Goal: Transaction & Acquisition: Purchase product/service

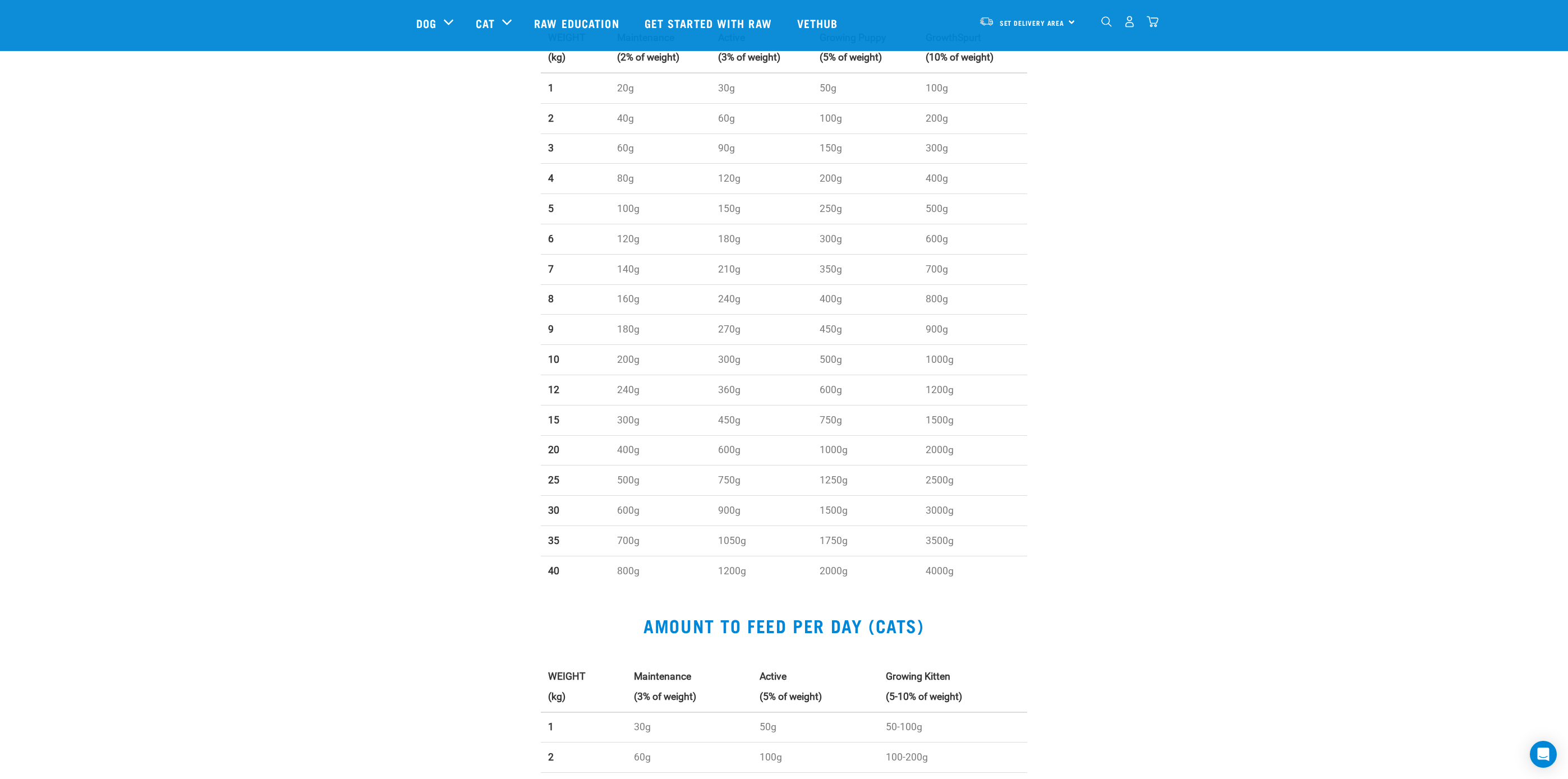
scroll to position [385, 0]
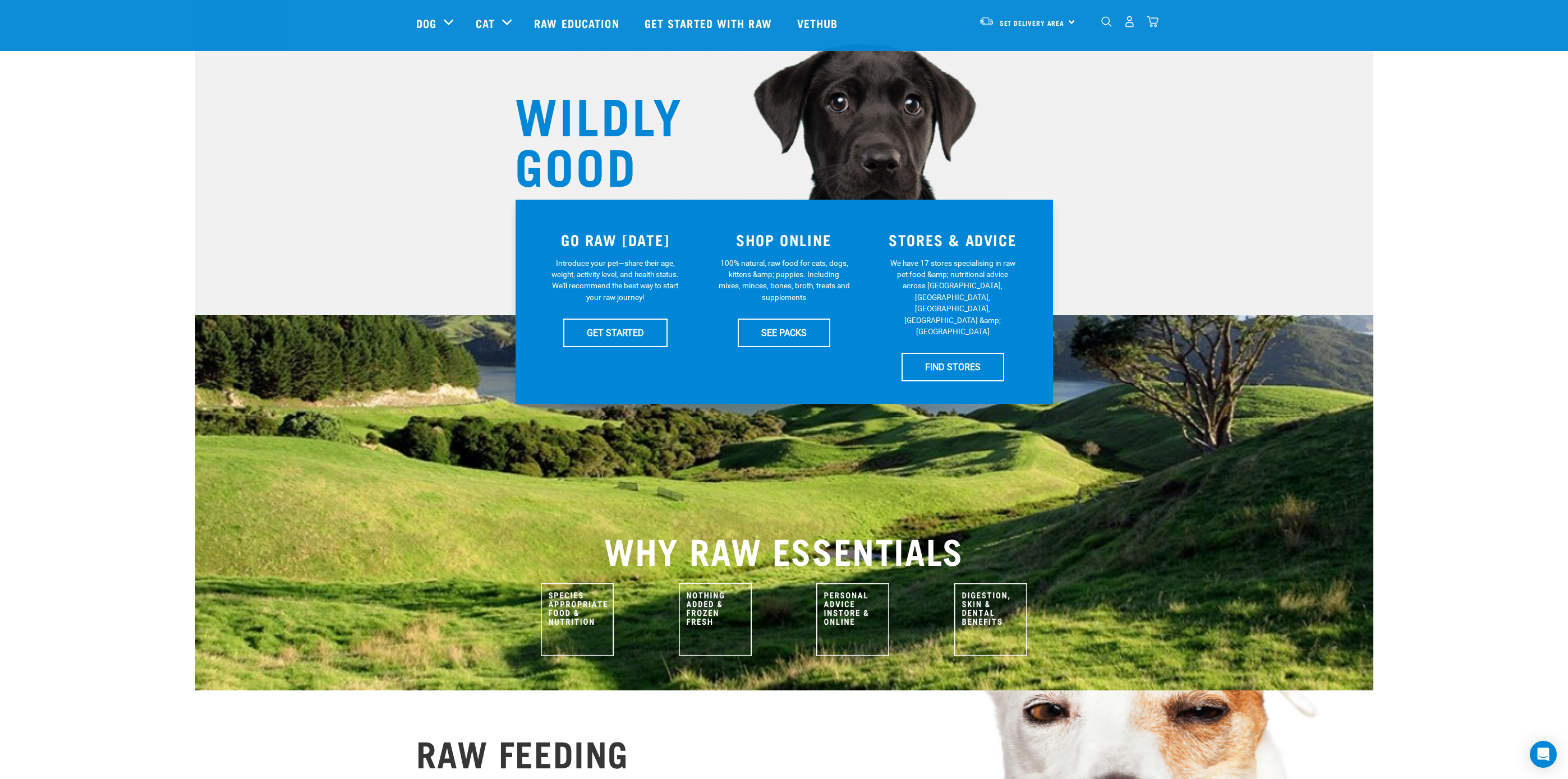
scroll to position [74, 0]
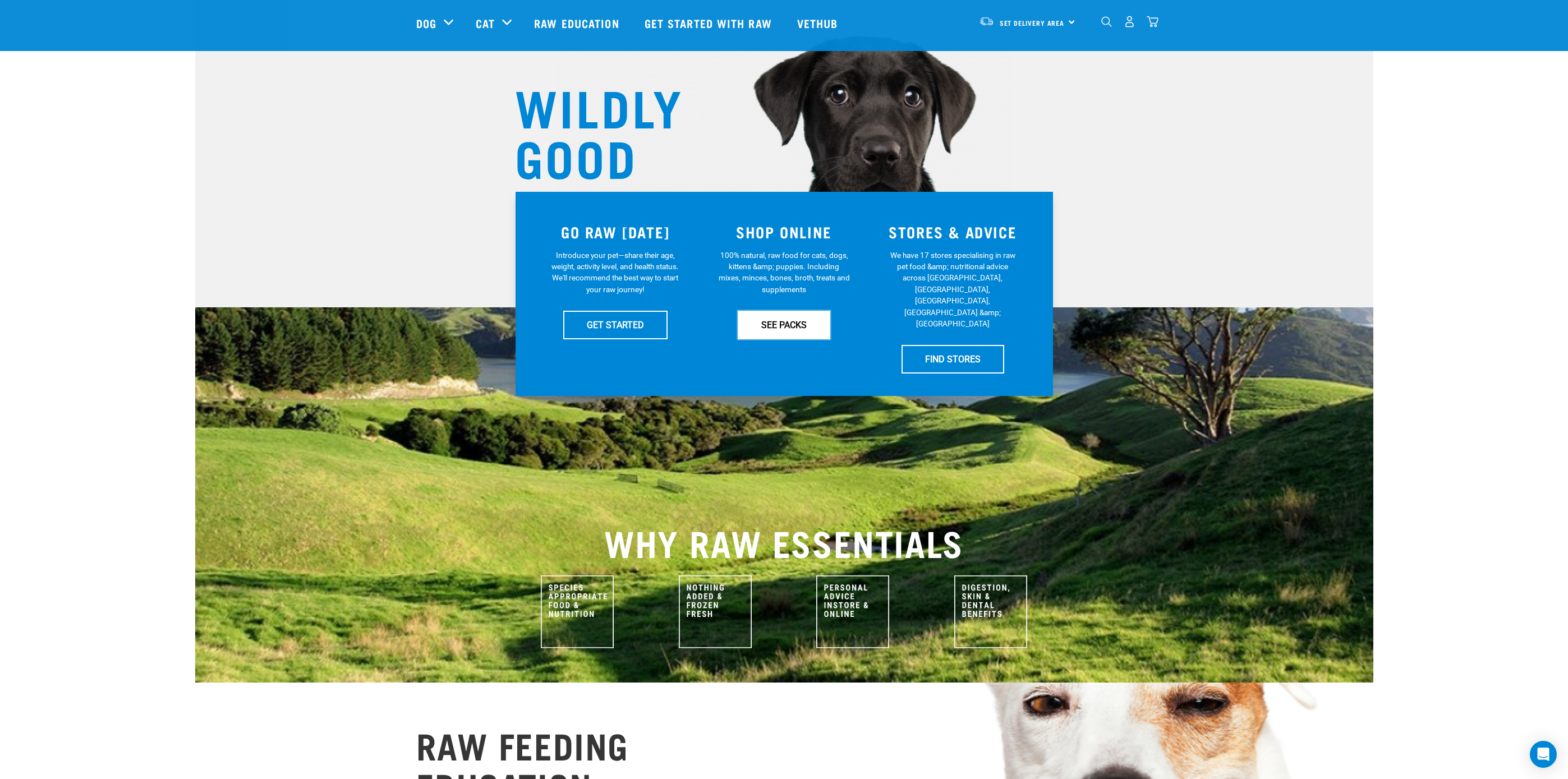
click at [776, 324] on link "SEE PACKS" at bounding box center [784, 324] width 93 height 28
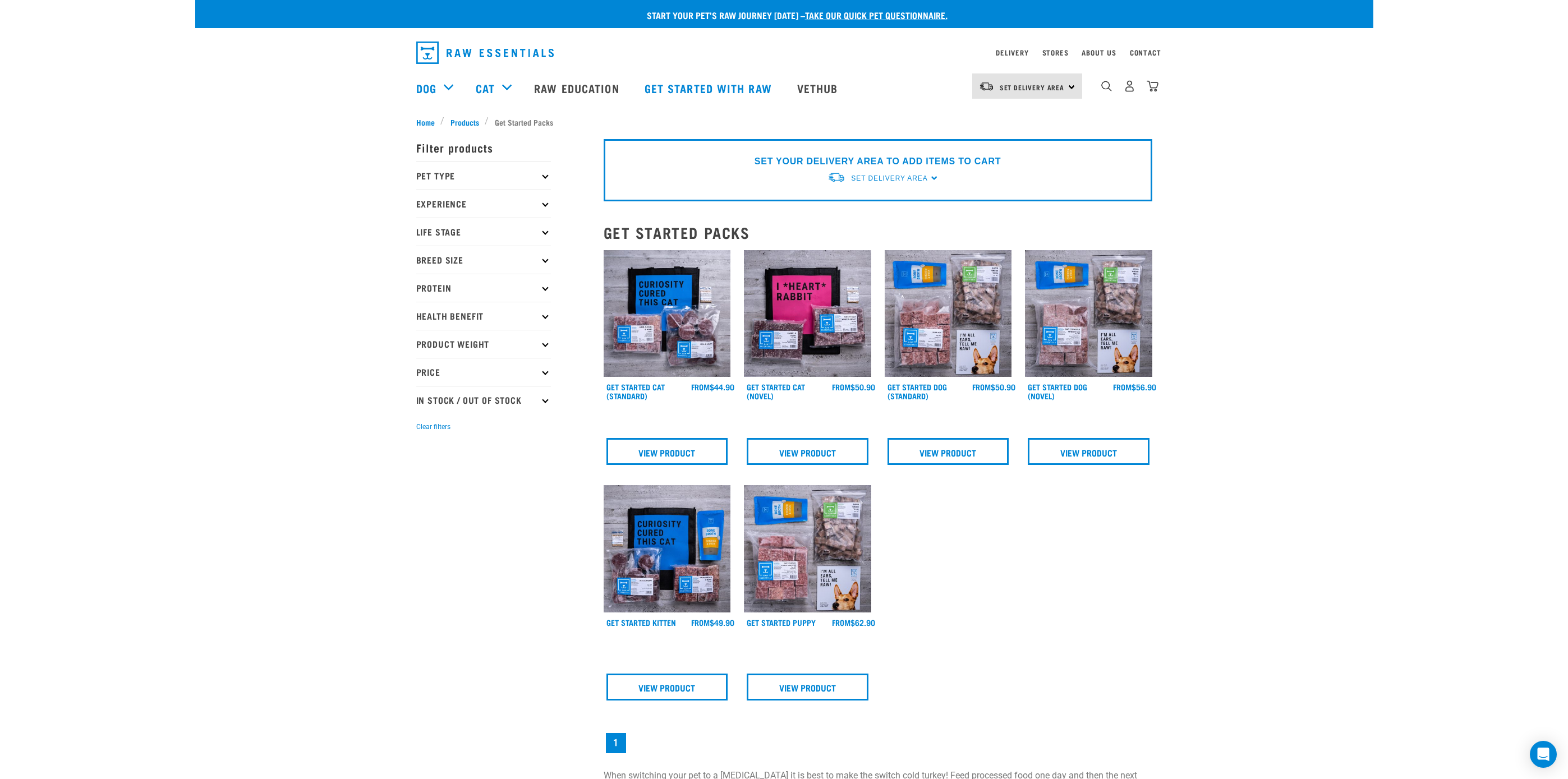
click at [533, 264] on p "Breed Size" at bounding box center [484, 259] width 134 height 28
click at [424, 327] on label "Large Dogs" at bounding box center [456, 327] width 68 height 14
click at [424, 327] on input "Large Dogs" at bounding box center [420, 325] width 7 height 7
checkbox input "true"
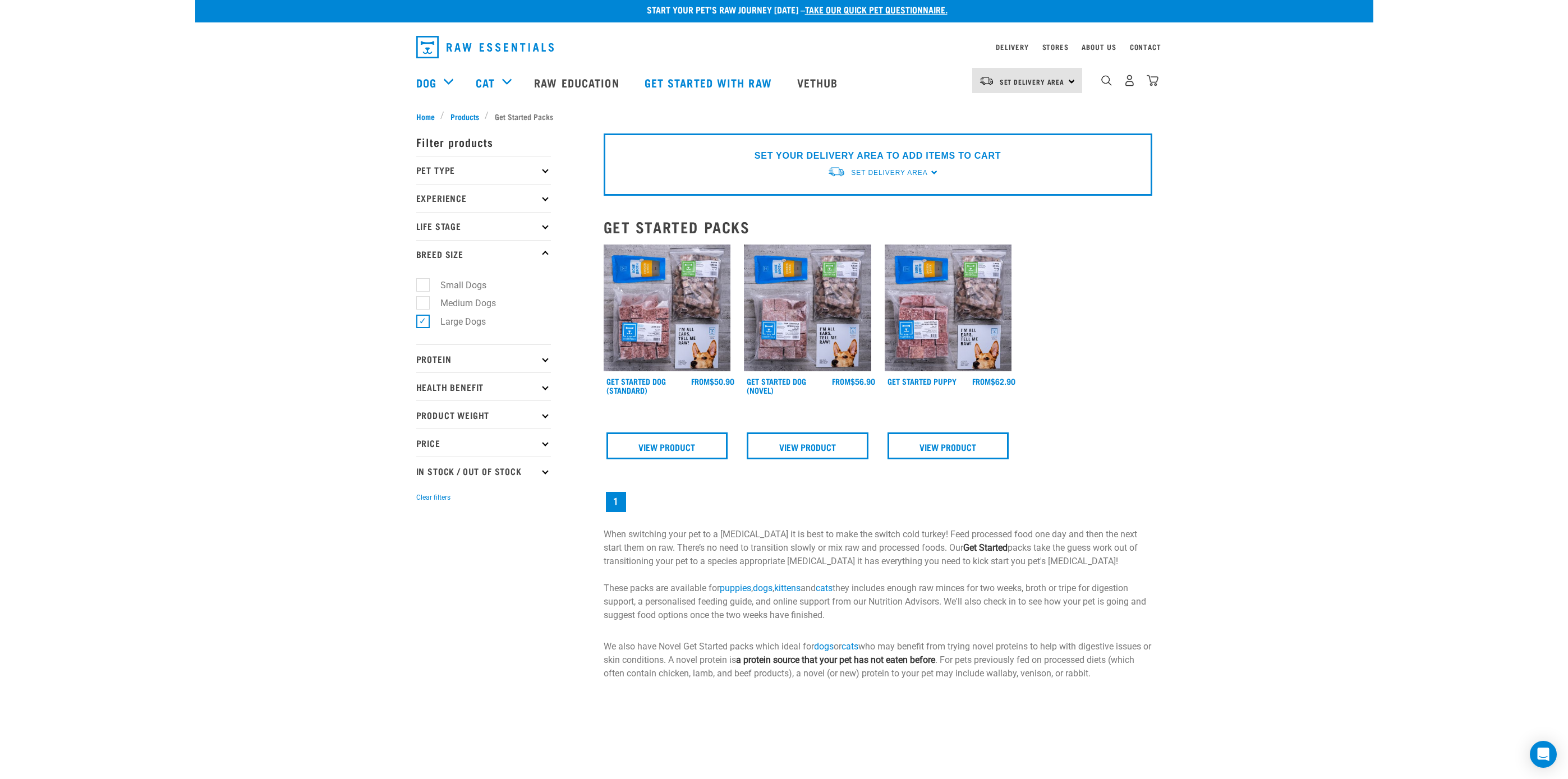
scroll to position [6, 0]
click at [438, 413] on p "Product Weight" at bounding box center [484, 414] width 134 height 28
click at [423, 520] on label "Bulk" at bounding box center [443, 518] width 40 height 14
click at [423, 520] on input "Bulk" at bounding box center [420, 516] width 7 height 7
checkbox input "true"
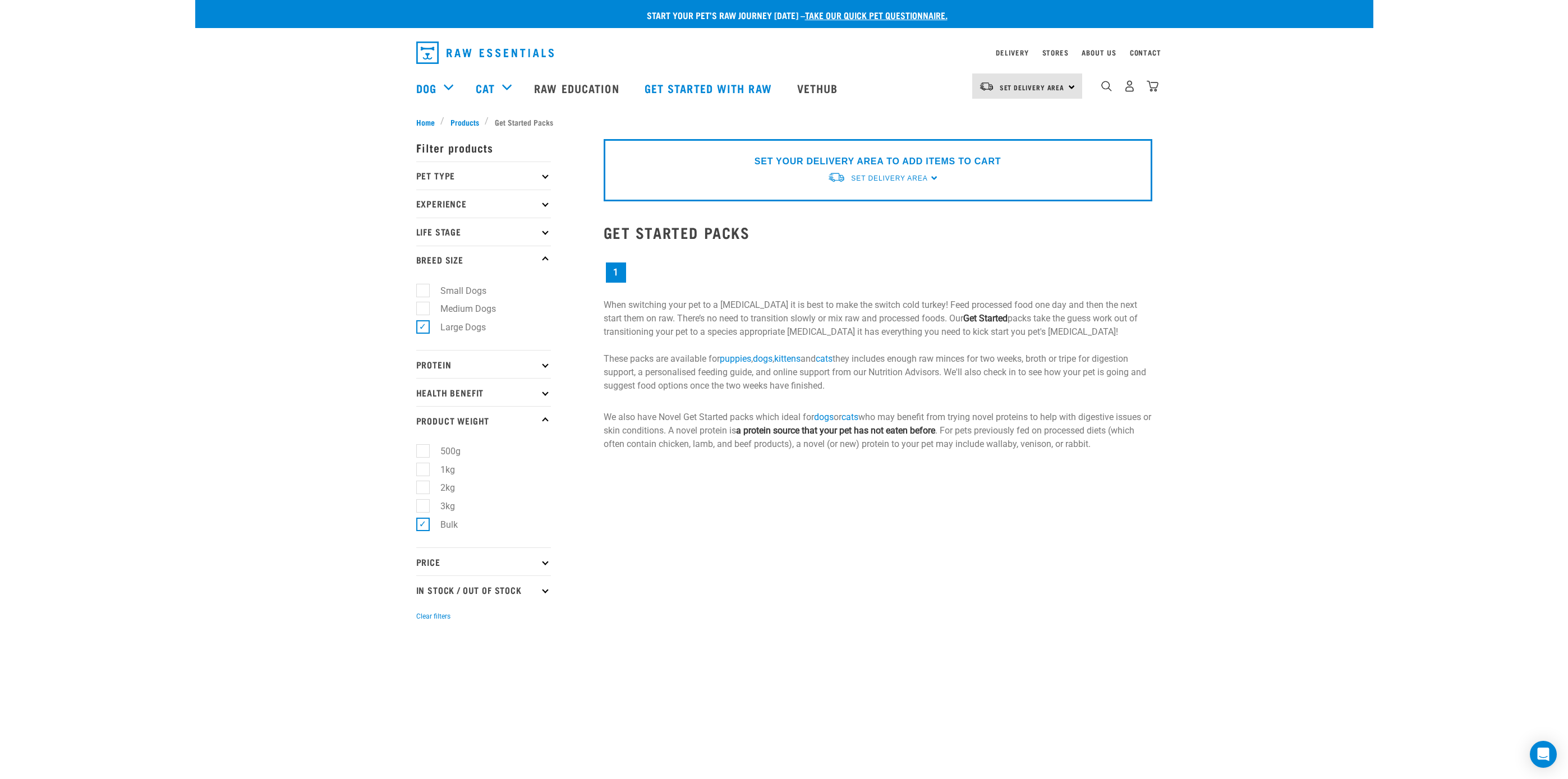
click at [423, 530] on label "Bulk" at bounding box center [443, 525] width 40 height 14
click at [423, 526] on input "Bulk" at bounding box center [420, 523] width 7 height 7
checkbox input "false"
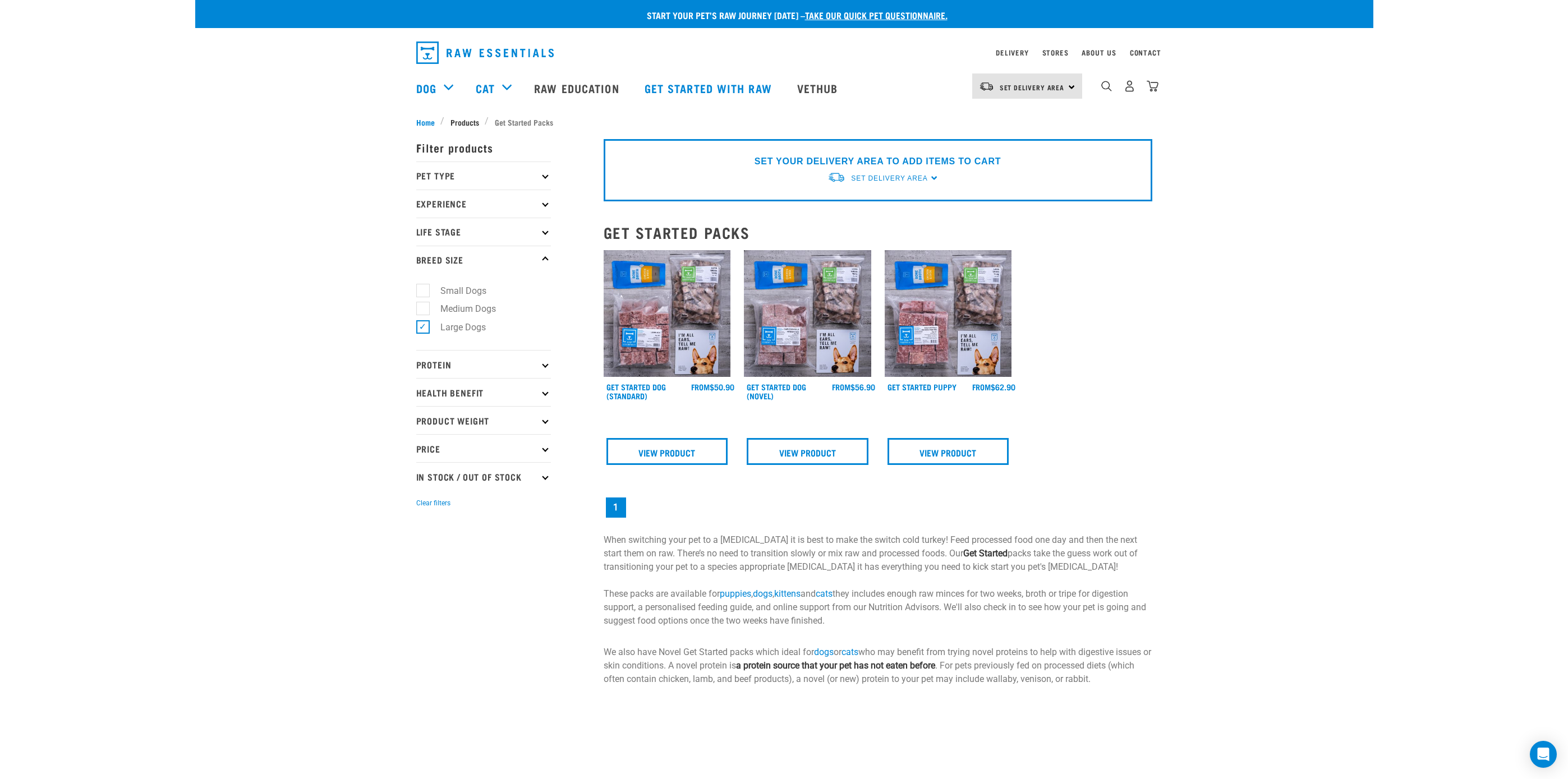
click at [467, 118] on span "Products" at bounding box center [465, 122] width 29 height 12
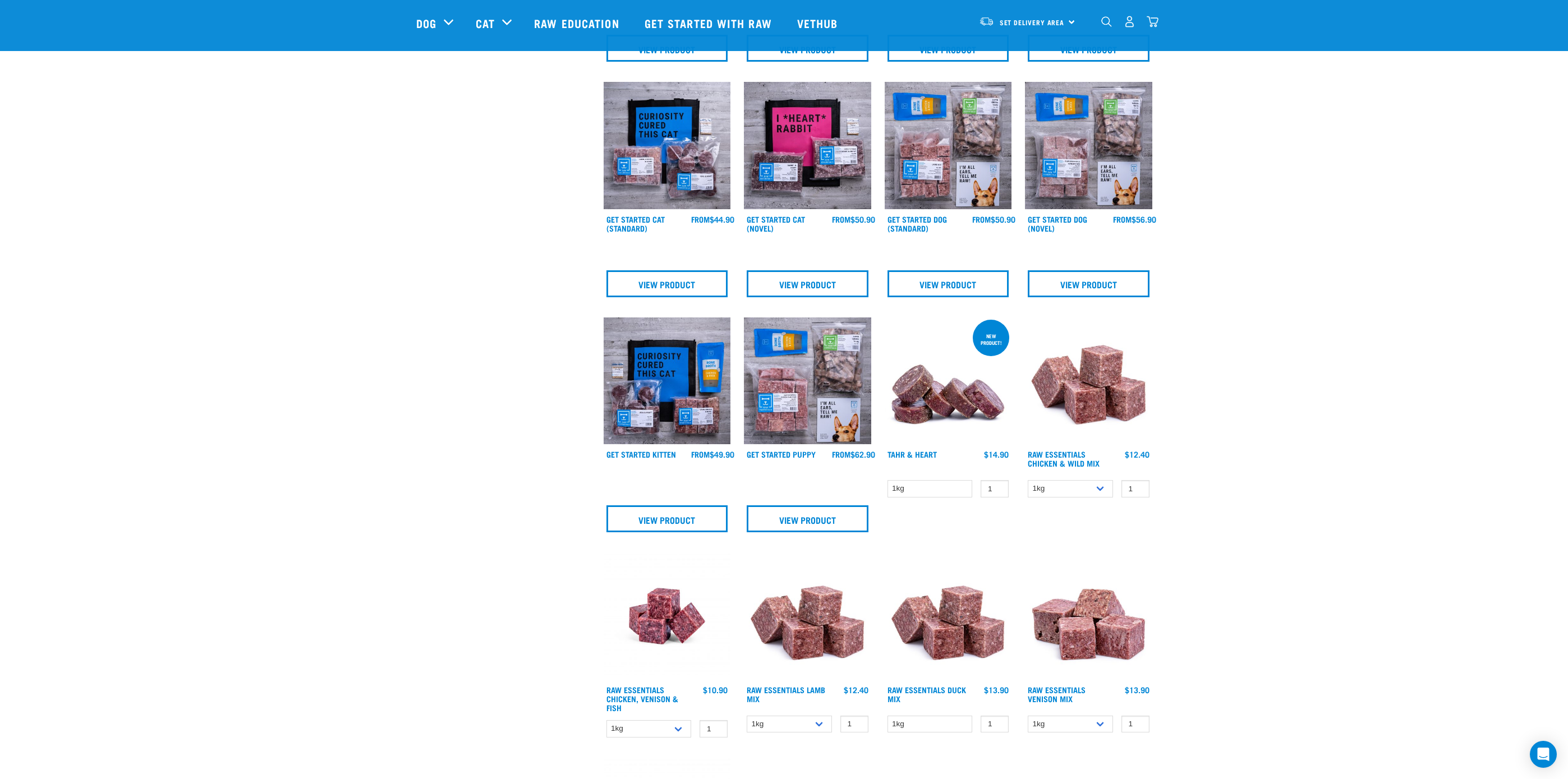
scroll to position [522, 0]
click at [1089, 485] on select "1kg 3kg Bulk (10kg)" at bounding box center [1070, 488] width 85 height 17
click at [1028, 479] on select "1kg 3kg Bulk (10kg)" at bounding box center [1070, 488] width 85 height 17
click at [1078, 485] on select "1kg 3kg Bulk (10kg)" at bounding box center [1070, 488] width 85 height 17
select select "731"
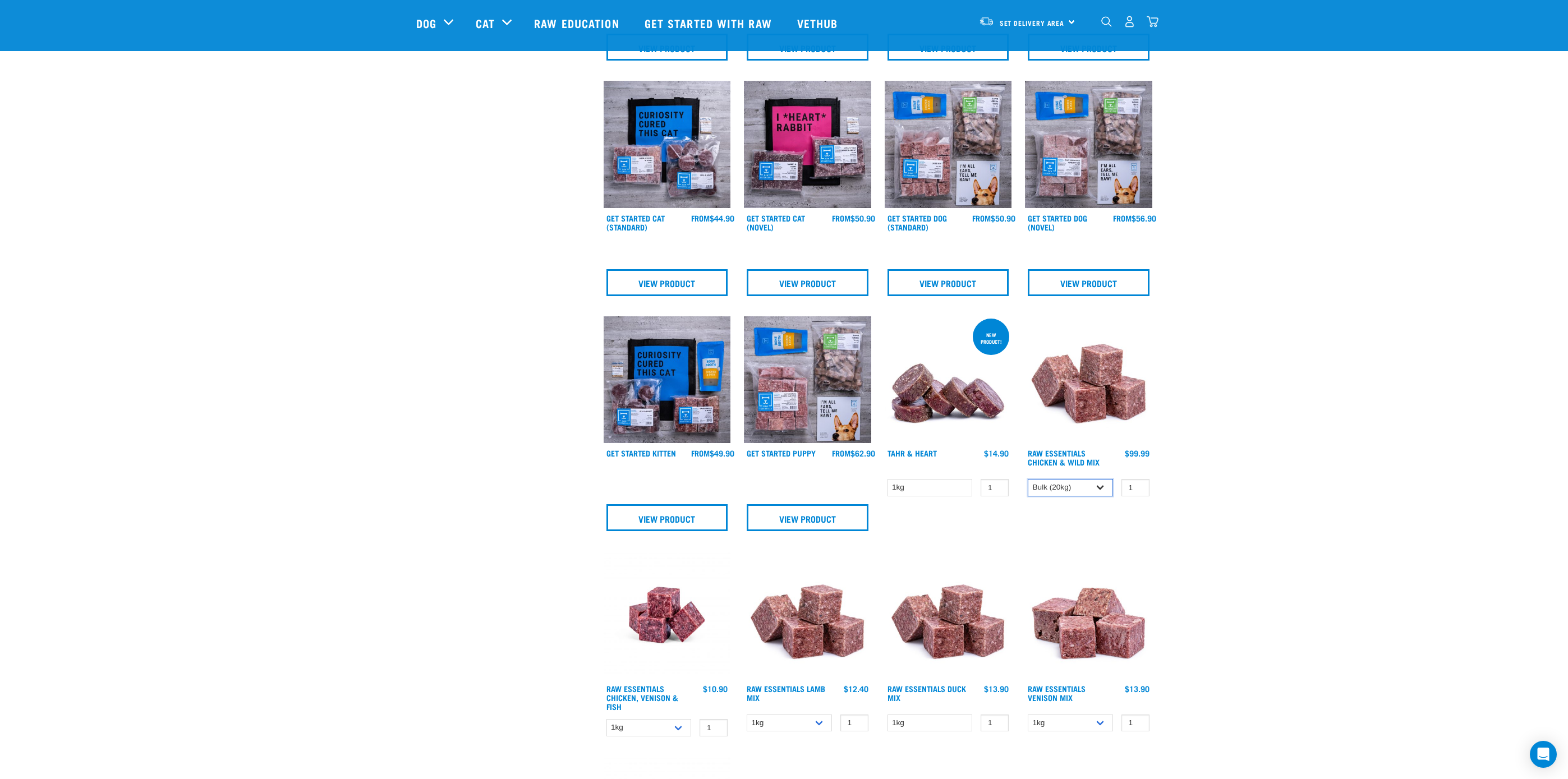
click at [1028, 479] on select "1kg 3kg Bulk (10kg)" at bounding box center [1070, 488] width 85 height 17
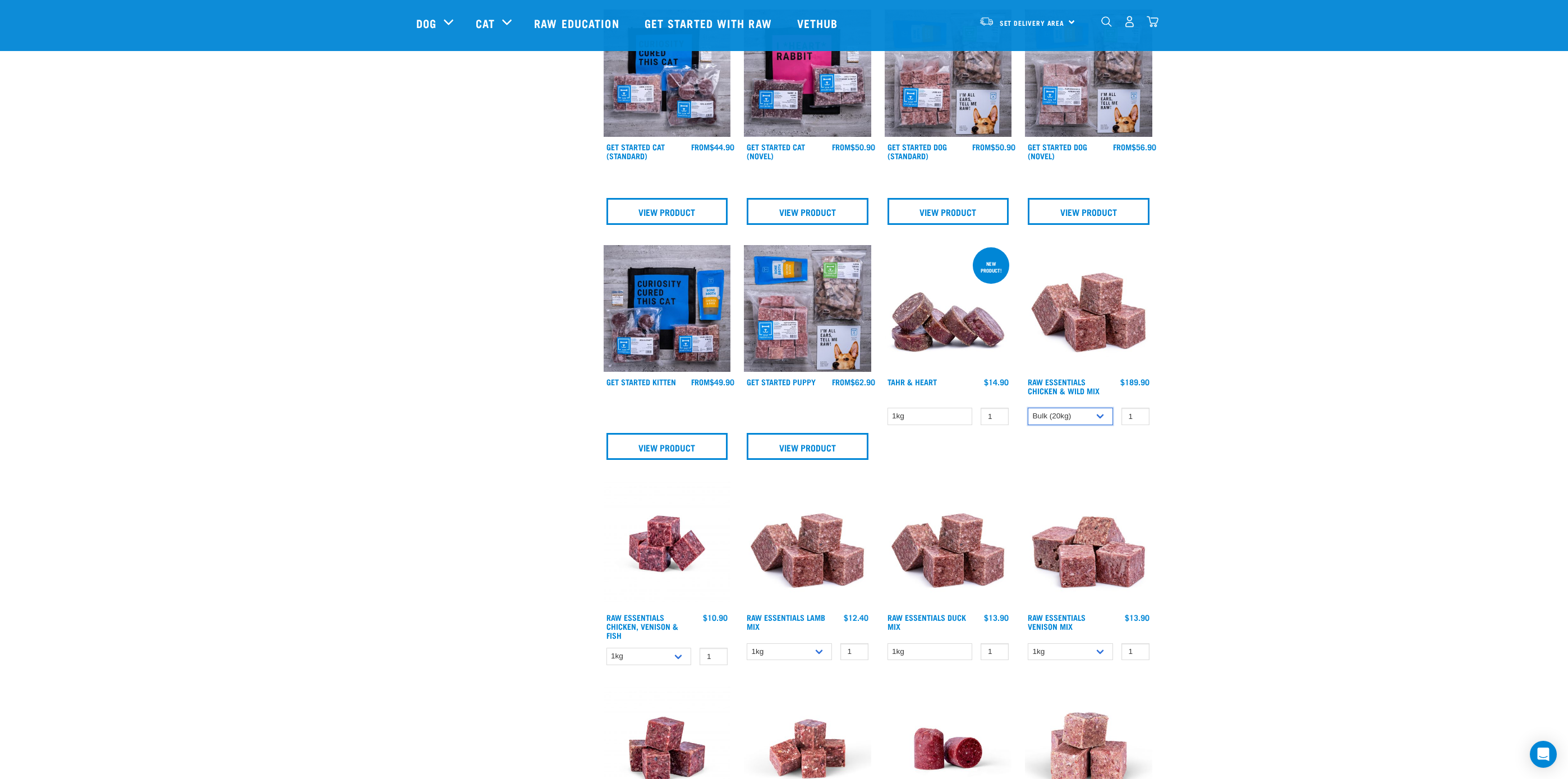
scroll to position [594, 0]
click at [674, 655] on select "1kg 3kg" at bounding box center [649, 656] width 85 height 17
click at [807, 653] on select "1kg 3kg Bulk (10kg)" at bounding box center [789, 651] width 85 height 17
select select "341961"
click at [747, 643] on select "1kg 3kg Bulk (10kg)" at bounding box center [789, 651] width 85 height 17
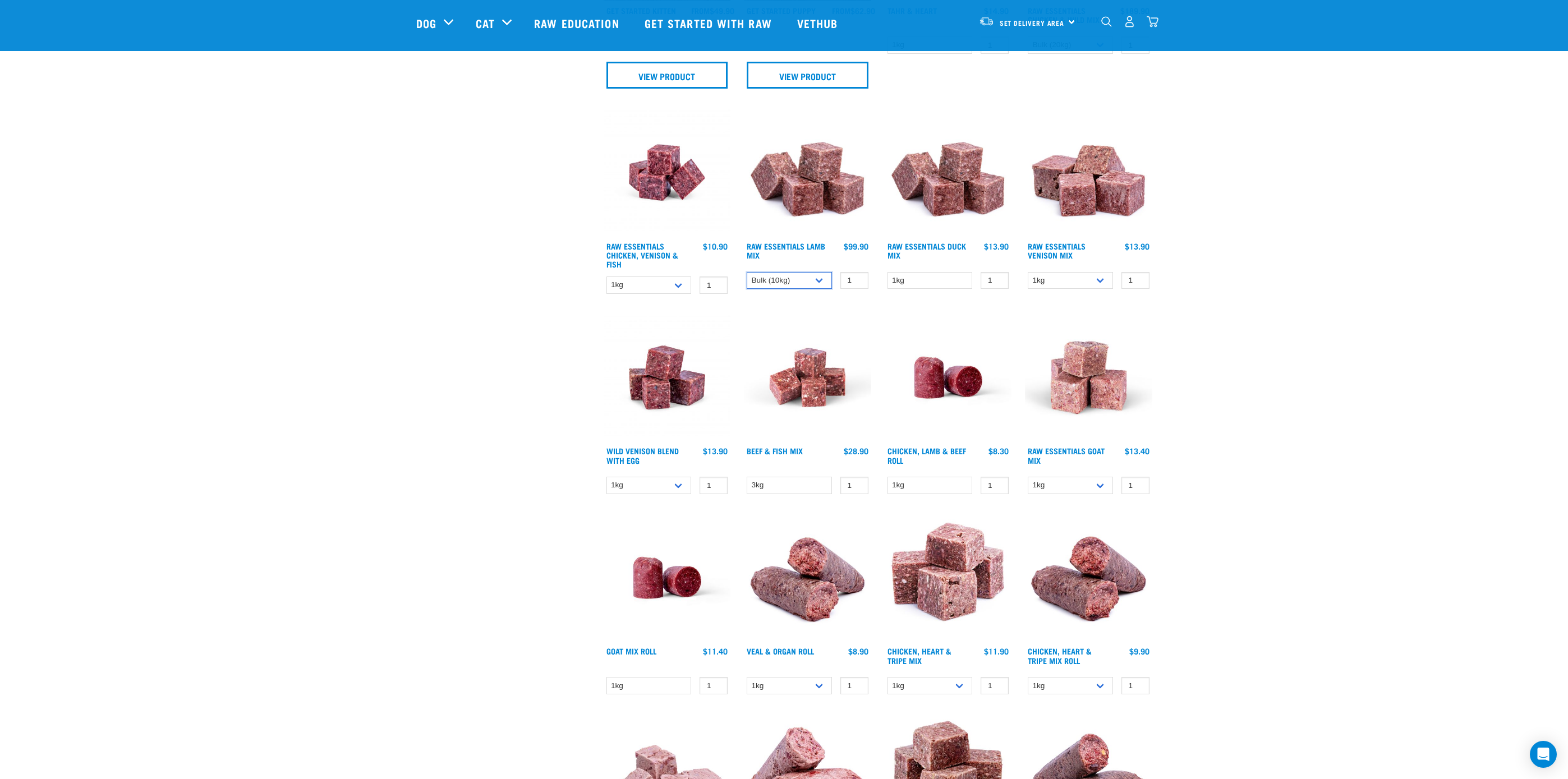
scroll to position [967, 0]
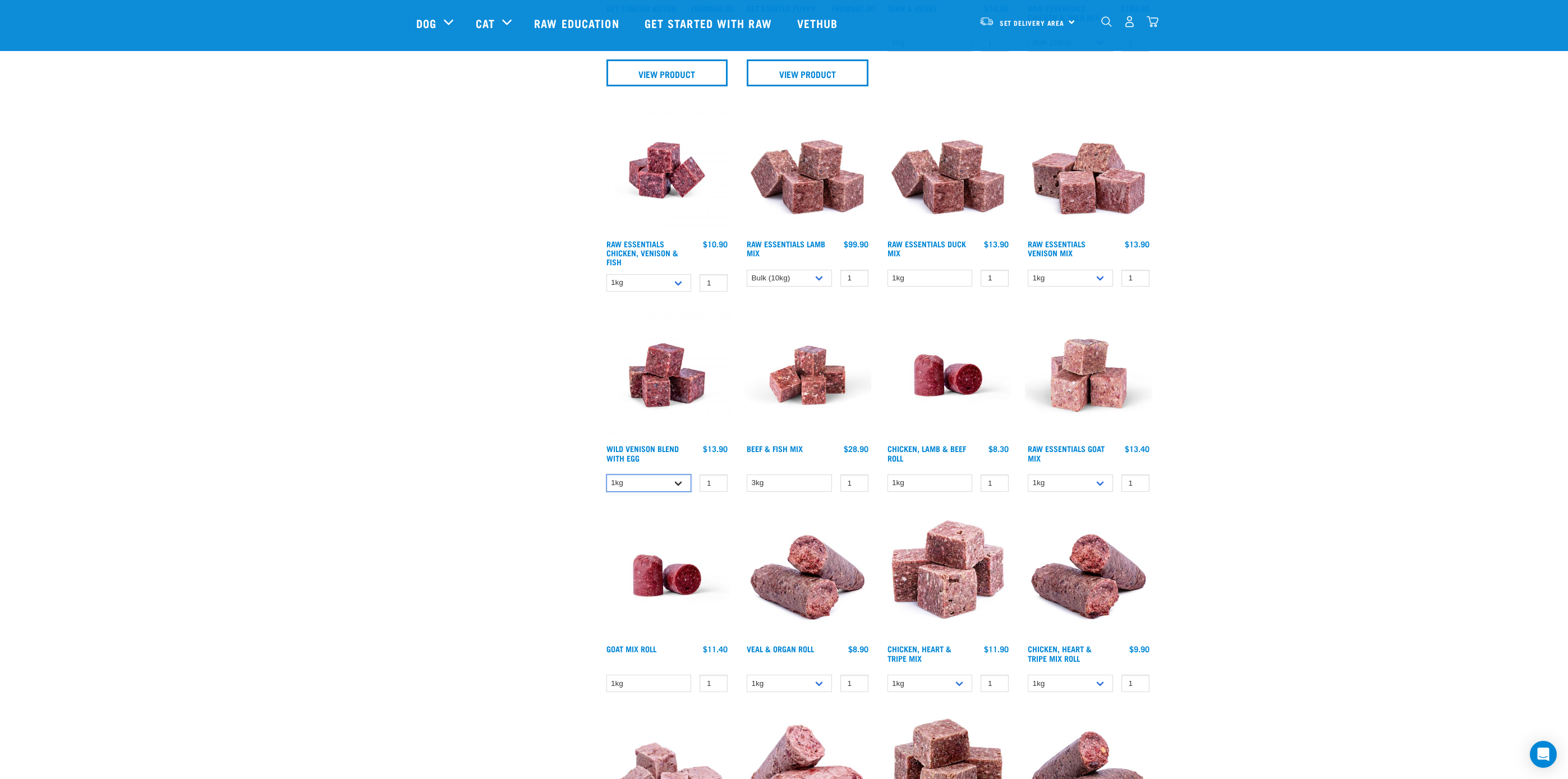
click at [680, 480] on select "1kg 3kg Bulk (10kg)" at bounding box center [649, 483] width 85 height 17
select select "50722"
click at [606, 475] on select "1kg 3kg Bulk (10kg)" at bounding box center [649, 483] width 85 height 17
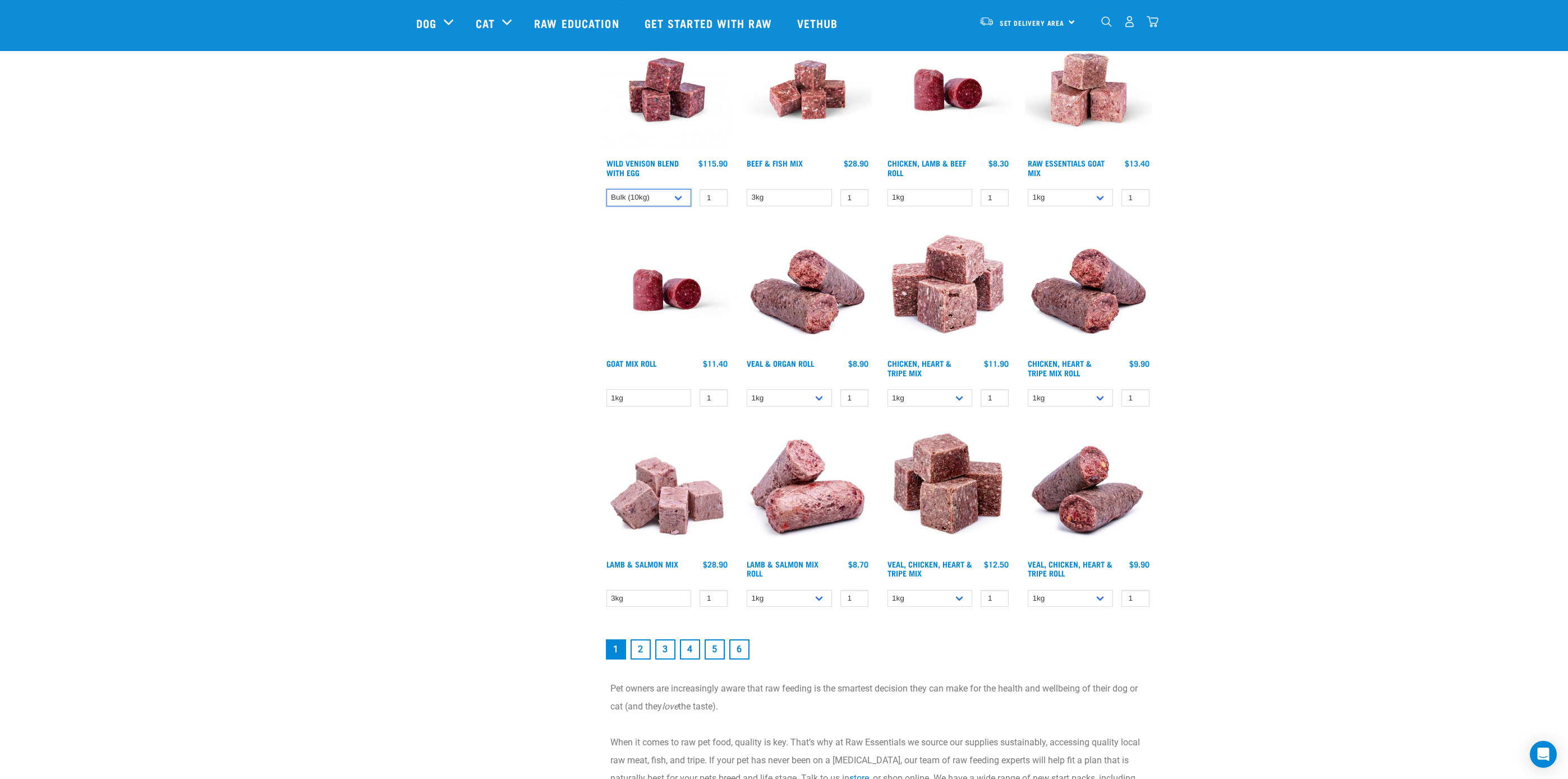
scroll to position [1254, 0]
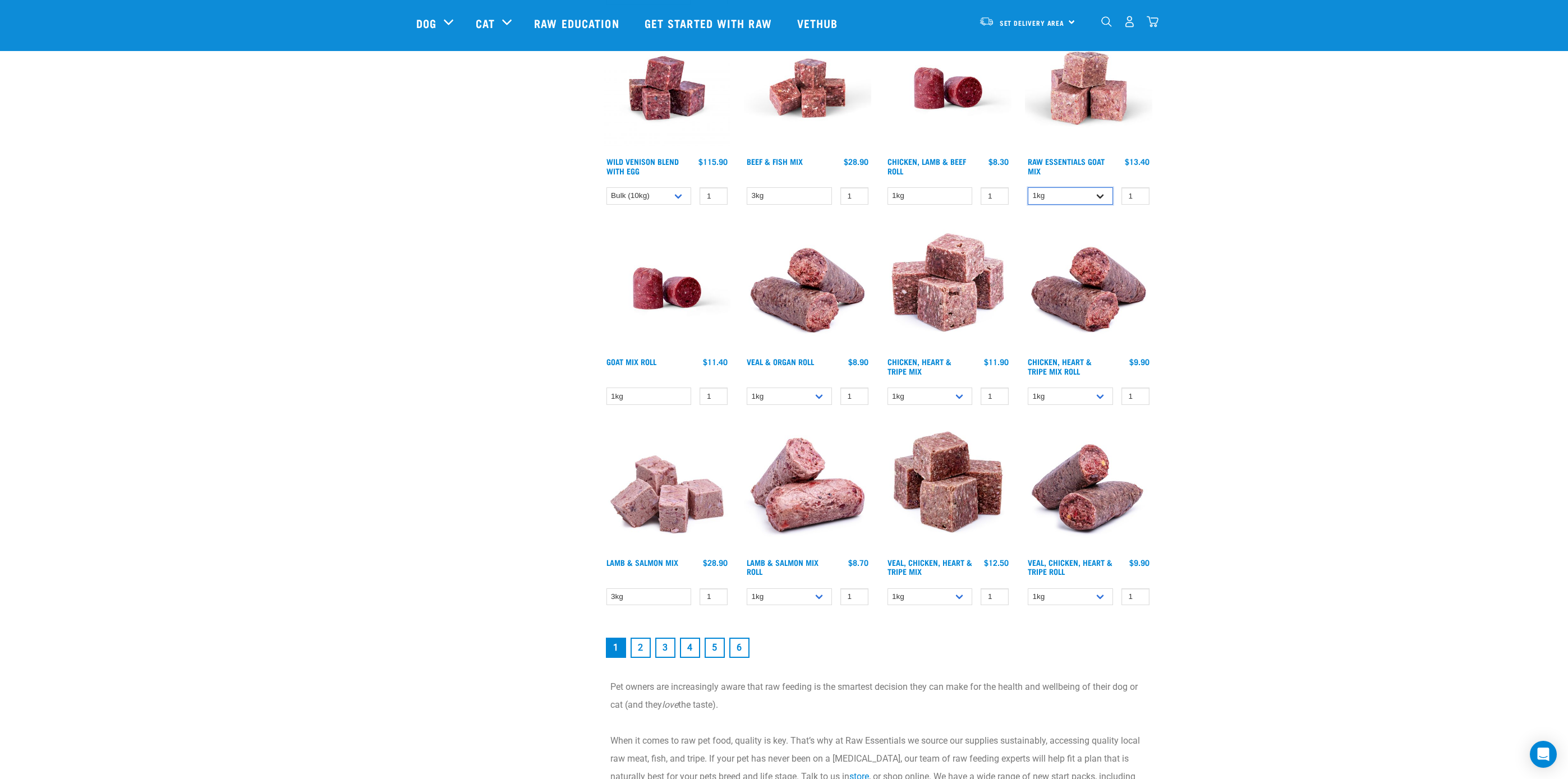
click at [1094, 190] on select "1kg 3kg Bulk (10kg)" at bounding box center [1070, 196] width 85 height 17
select select "344957"
click at [1028, 187] on select "1kg 3kg Bulk (10kg)" at bounding box center [1070, 196] width 85 height 17
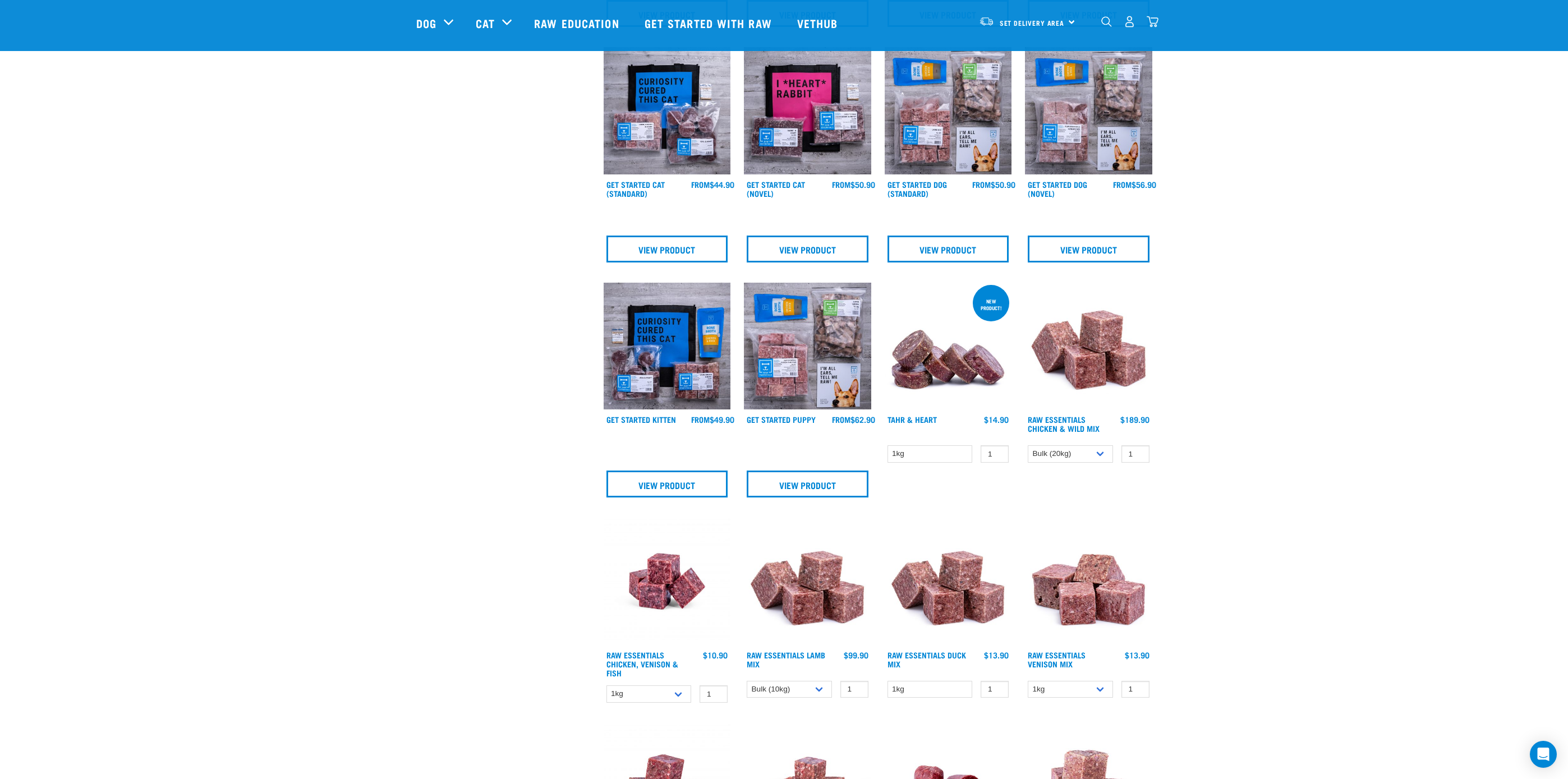
scroll to position [552, 0]
